Goal: Task Accomplishment & Management: Use online tool/utility

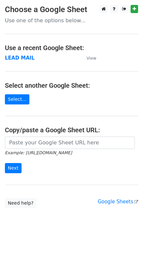
click at [91, 59] on small "View" at bounding box center [92, 58] width 10 height 5
click at [16, 101] on link "Select..." at bounding box center [17, 99] width 25 height 10
click at [21, 57] on strong "LEAD MAIL" at bounding box center [20, 58] width 30 height 6
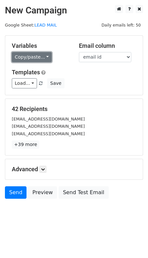
click at [32, 55] on link "Copy/paste..." at bounding box center [32, 57] width 40 height 10
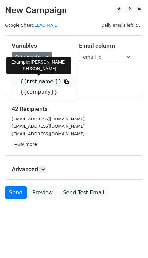
click at [64, 82] on icon at bounding box center [66, 81] width 5 height 5
